Goal: Task Accomplishment & Management: Manage account settings

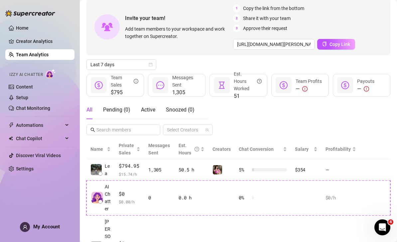
scroll to position [32, 0]
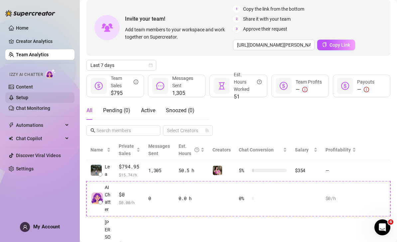
click at [28, 97] on link "Setup" at bounding box center [22, 97] width 12 height 5
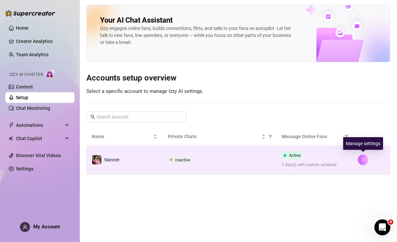
click at [364, 158] on icon "right" at bounding box center [363, 159] width 5 height 5
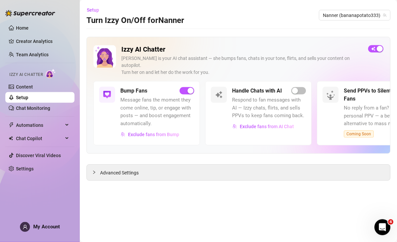
scroll to position [16, 0]
click at [299, 87] on span "button" at bounding box center [298, 90] width 15 height 7
click at [281, 165] on div "Advanced Settings" at bounding box center [238, 173] width 303 height 16
click at [113, 169] on span "Advanced Settings" at bounding box center [119, 172] width 39 height 7
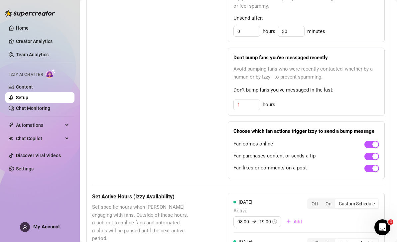
scroll to position [394, 0]
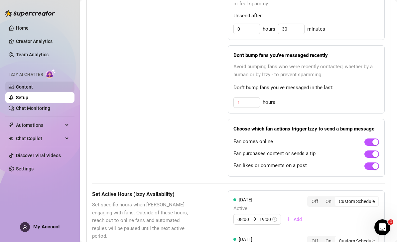
click at [33, 87] on link "Content" at bounding box center [24, 86] width 17 height 5
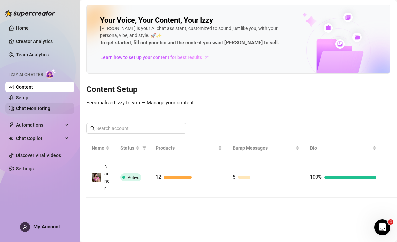
click at [50, 107] on link "Chat Monitoring" at bounding box center [33, 107] width 34 height 5
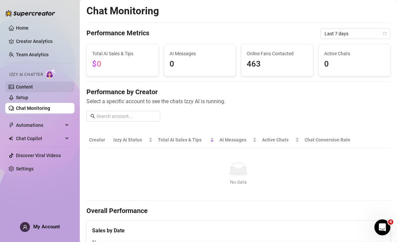
click at [33, 87] on link "Content" at bounding box center [24, 86] width 17 height 5
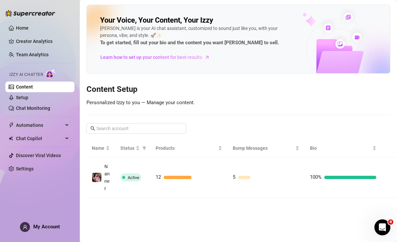
scroll to position [21, 0]
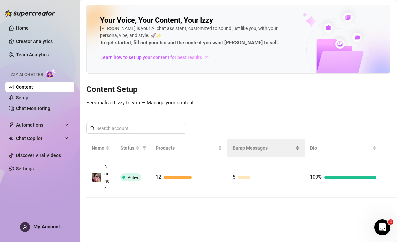
click at [255, 144] on span "Bump Messages" at bounding box center [263, 147] width 61 height 7
click at [250, 144] on span "Bump Messages" at bounding box center [263, 147] width 61 height 7
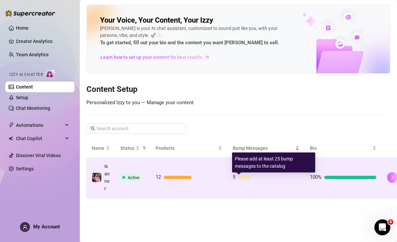
click at [394, 172] on button "button" at bounding box center [392, 177] width 11 height 11
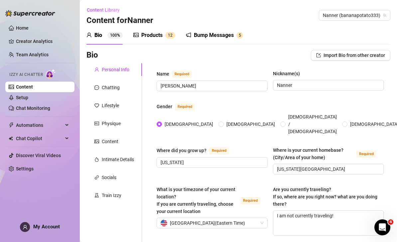
click at [211, 31] on div "Bump Messages" at bounding box center [214, 35] width 40 height 8
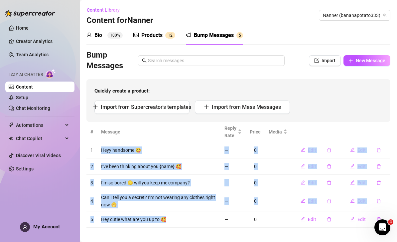
copy tbody "Heyy handsome 😋 — 0 Edit Edit 2 I’ve been thinking about you {name} 🥰 — 0 Edit …"
click at [189, 211] on td "Hey cutie what are you up to 🥰" at bounding box center [158, 219] width 123 height 16
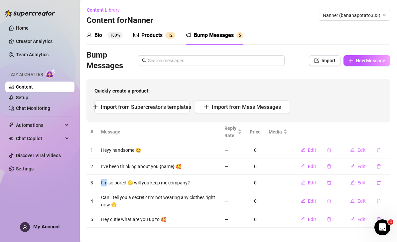
click at [105, 191] on td "Can I tell you a secret? I’m not wearing any clothes right now 🤭" at bounding box center [158, 201] width 123 height 20
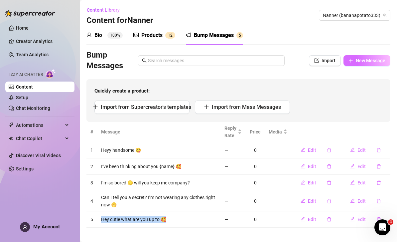
click at [377, 58] on span "New Message" at bounding box center [371, 60] width 30 height 5
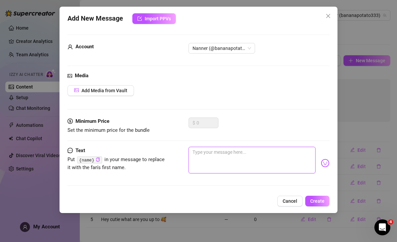
click at [219, 157] on textarea at bounding box center [252, 160] width 127 height 27
click at [213, 155] on textarea at bounding box center [252, 160] width 127 height 27
paste textarea "What are you doing right now? 👀"
type textarea "What are you doing right now? 👀"
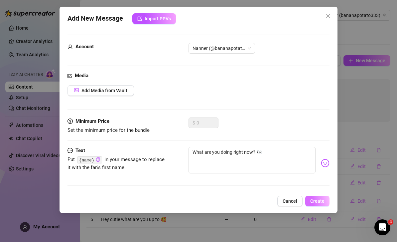
click at [320, 202] on span "Create" at bounding box center [317, 200] width 14 height 5
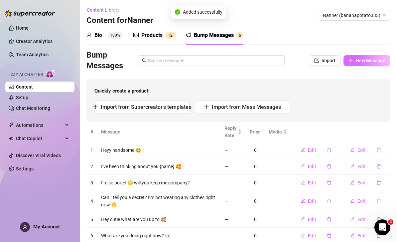
click at [367, 58] on span "New Message" at bounding box center [371, 60] width 30 height 5
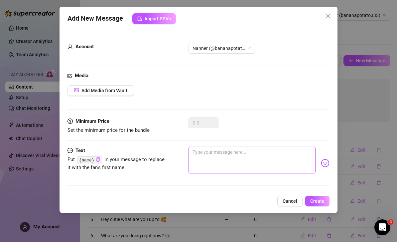
click at [225, 154] on textarea at bounding box center [252, 160] width 127 height 27
click at [206, 154] on textarea at bounding box center [252, 160] width 127 height 27
paste textarea "You thought about me [DATE], didn’t you? 😏"
type textarea "You thought about me [DATE], didn’t you? 😏"
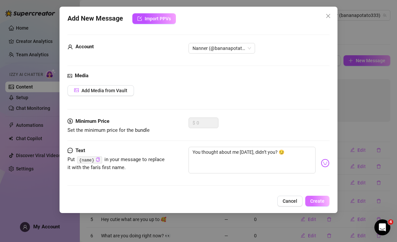
click at [317, 201] on span "Create" at bounding box center [317, 200] width 14 height 5
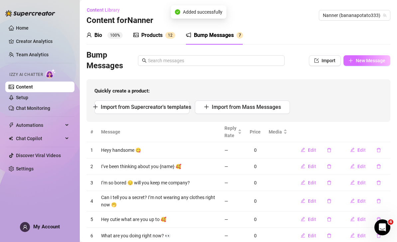
click at [374, 58] on span "New Message" at bounding box center [371, 60] width 30 height 5
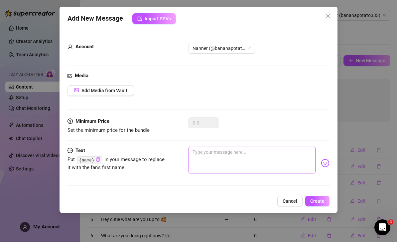
click at [231, 158] on textarea at bounding box center [252, 160] width 127 height 27
click at [222, 154] on textarea at bounding box center [252, 160] width 127 height 27
paste textarea "Tell me your biggest fantasy 👅✨"
type textarea "Tell me your biggest fantasy 👅✨"
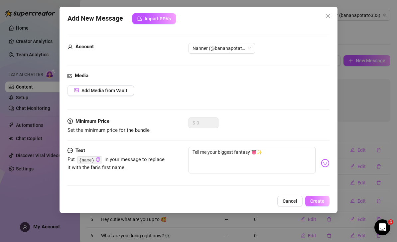
click at [322, 201] on span "Create" at bounding box center [317, 200] width 14 height 5
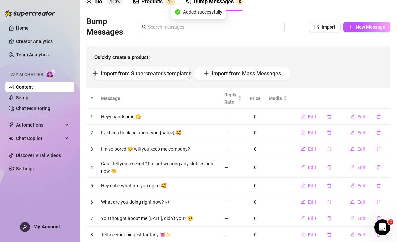
scroll to position [33, 0]
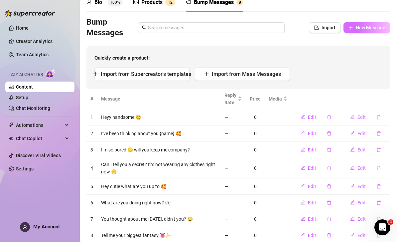
click at [366, 25] on span "New Message" at bounding box center [371, 27] width 30 height 5
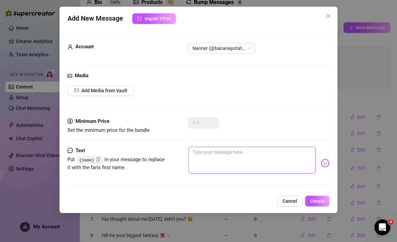
click at [239, 155] on textarea at bounding box center [252, 160] width 127 height 27
click at [219, 153] on textarea at bounding box center [252, 160] width 127 height 27
paste textarea "Come play with me 😈"
type textarea "Come play with me 😈"
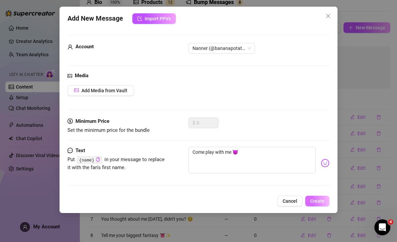
click at [321, 202] on span "Create" at bounding box center [317, 200] width 14 height 5
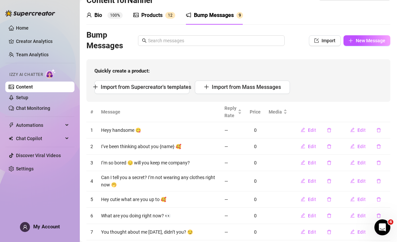
scroll to position [3, 0]
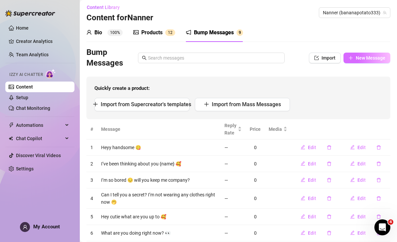
click at [371, 55] on span "New Message" at bounding box center [371, 57] width 30 height 5
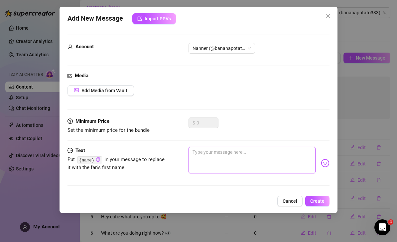
click at [247, 158] on textarea at bounding box center [252, 160] width 127 height 27
click at [220, 155] on textarea at bounding box center [252, 160] width 127 height 27
paste textarea "Do you like me more innocent… or filthy? 😈😇"
type textarea "Do you like me more innocent… or filthy? 😈😇"
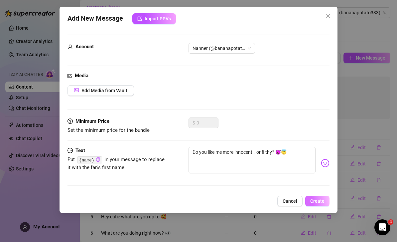
click at [321, 201] on span "Create" at bounding box center [317, 200] width 14 height 5
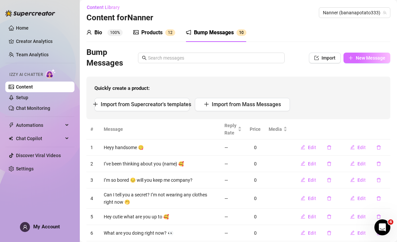
click at [369, 55] on span "New Message" at bounding box center [371, 57] width 30 height 5
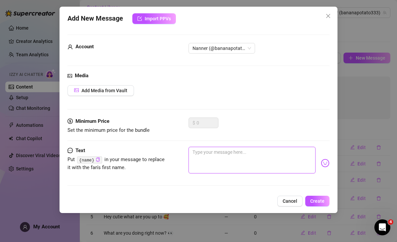
click at [212, 156] on textarea at bounding box center [252, 160] width 127 height 27
click at [210, 153] on textarea at bounding box center [252, 160] width 127 height 27
paste textarea "Which do you like better—slow or rough? 😈"
type textarea "Which do you like better—slow or rough? 😈"
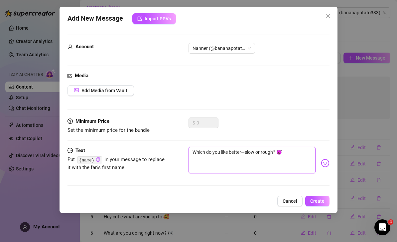
click at [244, 151] on textarea "Which do you like better—slow or rough? 😈" at bounding box center [252, 160] width 127 height 27
type textarea "Which do you like betterslow or rough? 😈"
type textarea "Which do you like better slow or rough? 😈"
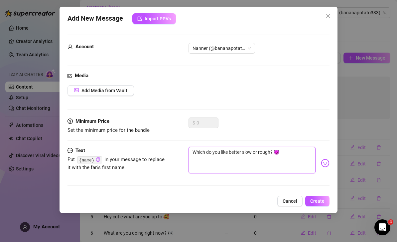
type textarea "Which do you like better 🤔slow or rough? 😈"
type textarea "Which do you like better 🤔 slow or rough? 😈"
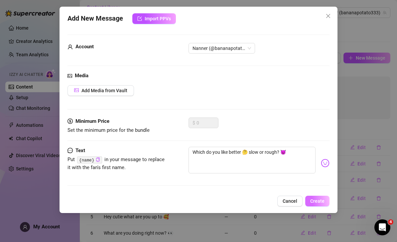
click at [321, 201] on span "Create" at bounding box center [317, 200] width 14 height 5
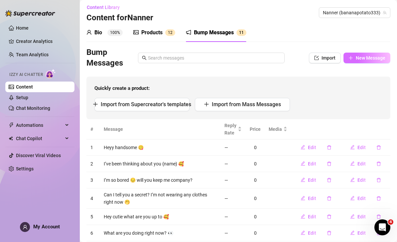
click at [362, 55] on span "New Message" at bounding box center [371, 57] width 30 height 5
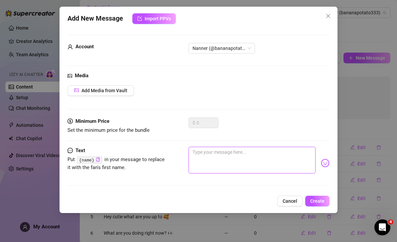
click at [231, 157] on textarea at bounding box center [252, 160] width 127 height 27
click at [228, 156] on textarea at bounding box center [252, 160] width 127 height 27
paste textarea "I’m touching my clit thinking about you 😩👅"
type textarea "I’m touching my clit thinking about you 😩👅"
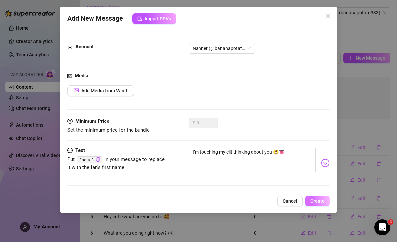
click at [320, 200] on span "Create" at bounding box center [317, 200] width 14 height 5
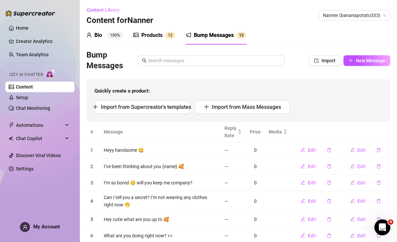
scroll to position [0, 0]
click at [355, 55] on button "New Message" at bounding box center [367, 60] width 47 height 11
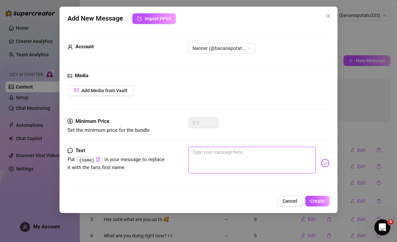
click at [225, 159] on textarea at bounding box center [252, 160] width 127 height 27
click at [212, 151] on textarea at bounding box center [252, 160] width 127 height 27
paste textarea "Should I fuck myself on camera for you tonight? 🎥💦"
type textarea "Should I fuck myself on camera for you tonight? 🎥💦"
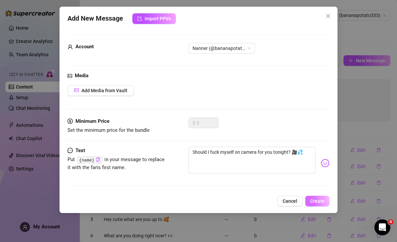
click at [322, 201] on span "Create" at bounding box center [317, 200] width 14 height 5
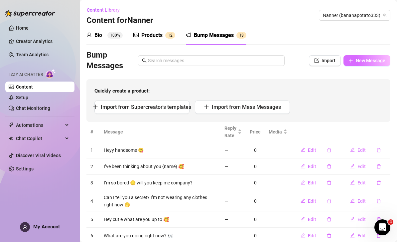
click at [373, 55] on button "New Message" at bounding box center [367, 60] width 47 height 11
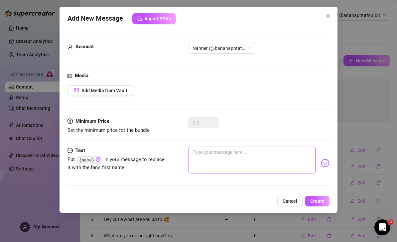
click at [244, 157] on textarea at bounding box center [252, 160] width 127 height 27
click at [231, 152] on textarea at bounding box center [252, 160] width 127 height 27
paste textarea "My pussy’s begging to be destroyed tonight 💦🍆"
type textarea "My pussy’s begging to be destroyed tonight 💦🍆"
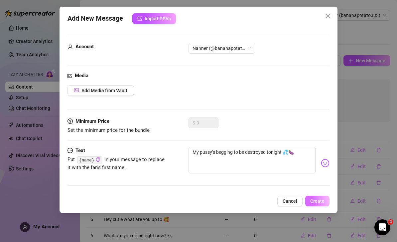
click at [318, 203] on span "Create" at bounding box center [317, 200] width 14 height 5
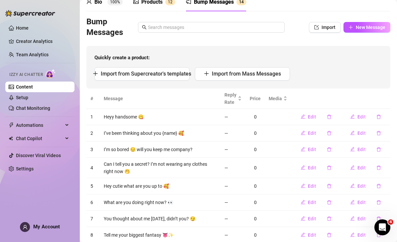
scroll to position [22, 0]
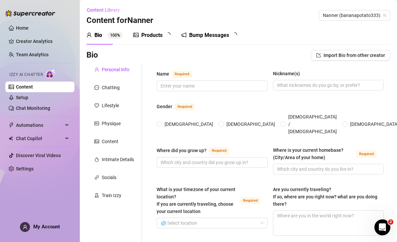
type input "[PERSON_NAME]"
type input "Nanner"
radio input "true"
type input "[US_STATE]"
type input "[US_STATE][GEOGRAPHIC_DATA]"
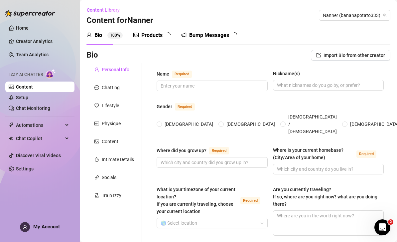
type textarea "I am not currently traveling!"
type input "[DATE]"
type input "[DEMOGRAPHIC_DATA]"
type input "Single"
type input "I have 3 siblings!"
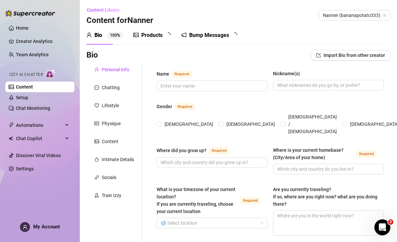
type input "0"
type input "I have 5 cats"
type input "Onlyfans"
type input "Dental Hygienist"
type input "Completed college"
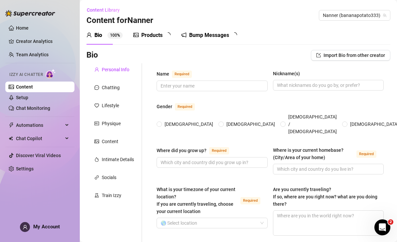
type input "I am not religious but I do like learning about all belief systems"
type input "Freedom to build my own thing, fairness in love and life, and balance in health…"
type textarea "I want to start a non profit animal rescue"
type textarea "I used to be a nanny and I was telling my boss about how I saw some coyotes in …"
type textarea "I was originally a fine arts major in college. I had several art gallery openin…"
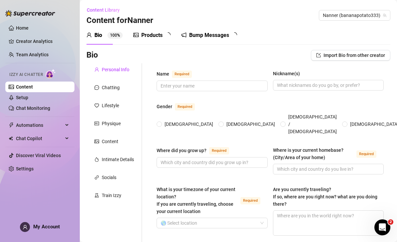
type textarea "I travel a bunch! My favorite places visited are [US_STATE], Yellow Stone, and …"
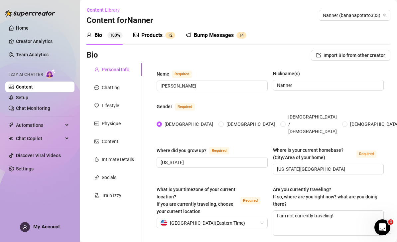
click at [233, 31] on div "Bump Messages" at bounding box center [214, 35] width 40 height 8
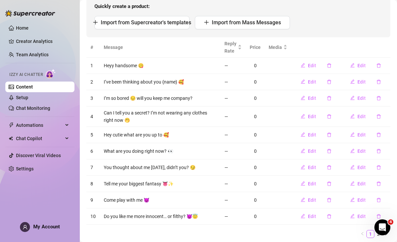
scroll to position [84, 0]
click at [378, 231] on link "2" at bounding box center [378, 234] width 7 height 7
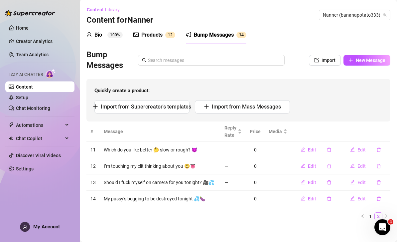
scroll to position [0, 0]
click at [41, 108] on link "Chat Monitoring" at bounding box center [33, 107] width 34 height 5
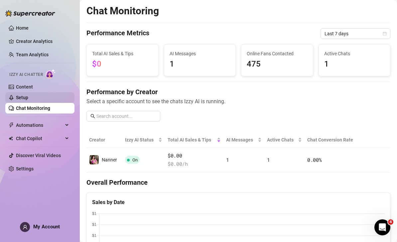
click at [28, 95] on link "Setup" at bounding box center [22, 97] width 12 height 5
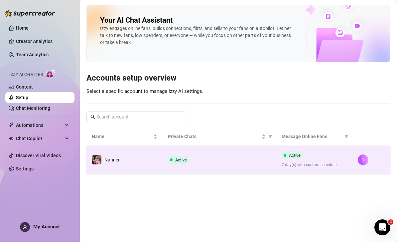
click at [320, 162] on span "7 day(s) with custom schedule" at bounding box center [315, 165] width 66 height 6
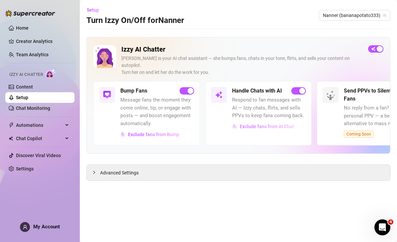
click at [280, 124] on span "Exclude fans from AI Chat" at bounding box center [267, 126] width 54 height 5
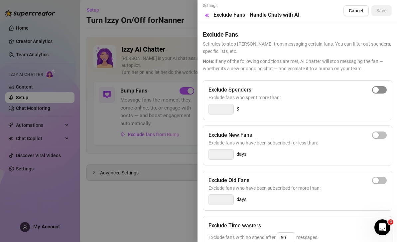
click at [379, 87] on span "button" at bounding box center [379, 89] width 15 height 7
click at [226, 107] on input "300" at bounding box center [221, 109] width 25 height 10
type input "3"
click at [379, 87] on div "button" at bounding box center [376, 90] width 6 height 6
click at [227, 109] on input "300" at bounding box center [221, 109] width 25 height 10
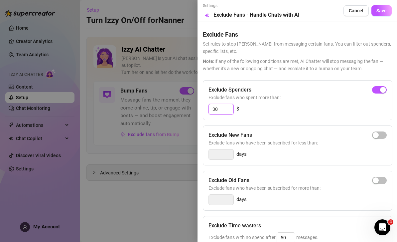
type input "3"
click at [379, 93] on span "button" at bounding box center [379, 89] width 15 height 7
click at [226, 109] on input "300" at bounding box center [221, 109] width 25 height 10
type input "3"
click at [376, 92] on span "button" at bounding box center [379, 89] width 15 height 7
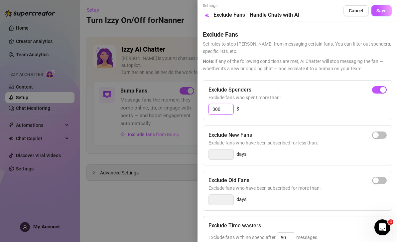
click at [222, 109] on input "300" at bounding box center [221, 109] width 25 height 10
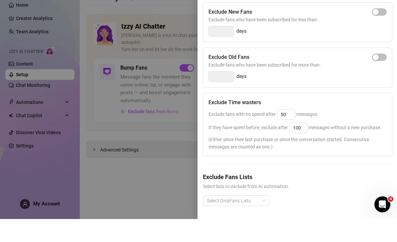
scroll to position [21, 0]
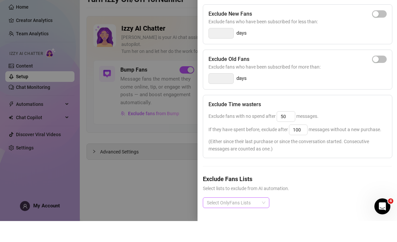
click at [262, 218] on div "Select OnlyFans Lists" at bounding box center [236, 223] width 67 height 11
type input "10000"
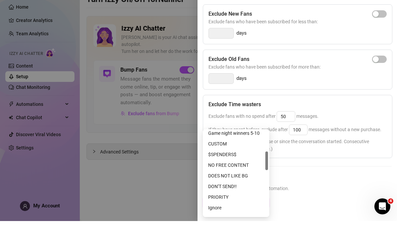
scroll to position [100, 0]
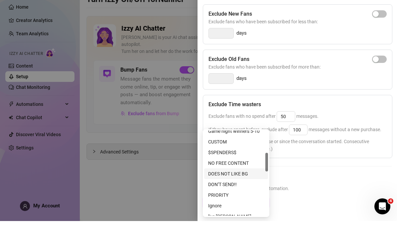
click at [242, 191] on div "DOES NOT LIKE BG" at bounding box center [236, 194] width 56 height 7
click at [262, 218] on div "DOES NOT LIKE BG" at bounding box center [236, 223] width 67 height 11
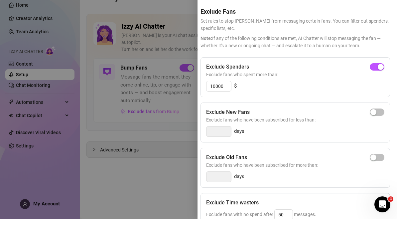
scroll to position [0, 3]
click at [380, 87] on div "button" at bounding box center [381, 90] width 6 height 6
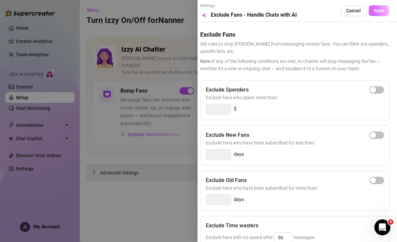
click at [380, 11] on span "Save" at bounding box center [379, 10] width 10 height 5
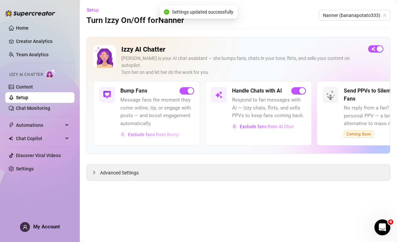
click at [155, 132] on span "Exclude fans from Bump" at bounding box center [153, 134] width 51 height 5
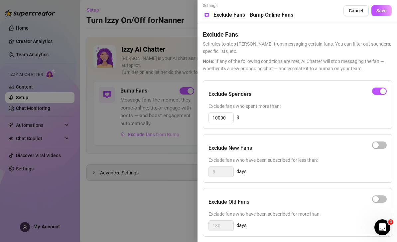
scroll to position [21, 0]
click at [356, 9] on span "Cancel" at bounding box center [356, 10] width 15 height 5
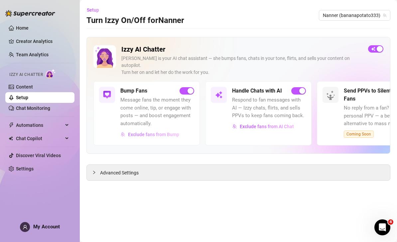
click at [166, 132] on span "Exclude fans from Bump" at bounding box center [153, 134] width 51 height 5
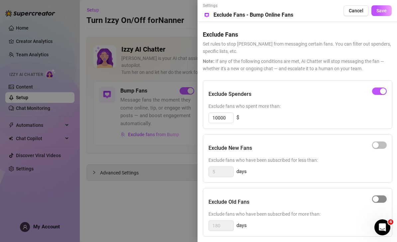
click at [378, 196] on div "button" at bounding box center [376, 199] width 6 height 6
click at [384, 198] on div "button" at bounding box center [383, 199] width 6 height 6
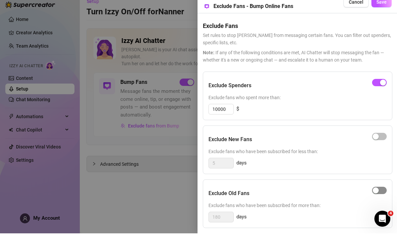
scroll to position [0, 0]
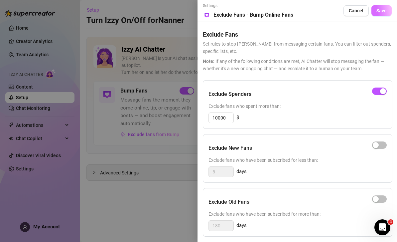
click at [384, 12] on span "Save" at bounding box center [382, 10] width 10 height 5
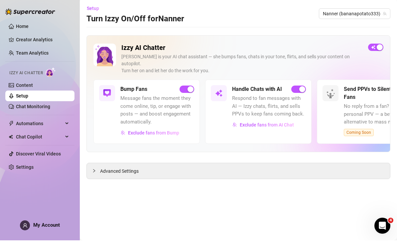
scroll to position [20, 0]
